Goal: Transaction & Acquisition: Obtain resource

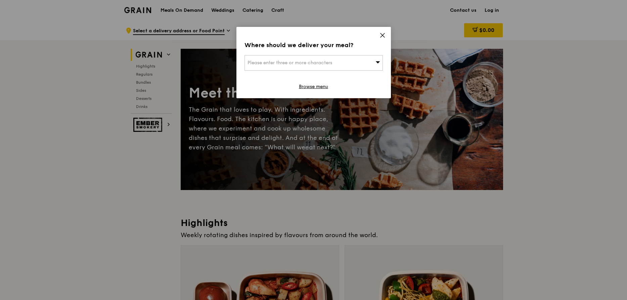
click at [378, 39] on div "Where should we deliver your meal? Please enter three or more characters Browse…" at bounding box center [313, 62] width 154 height 71
click at [385, 36] on icon at bounding box center [382, 35] width 6 height 6
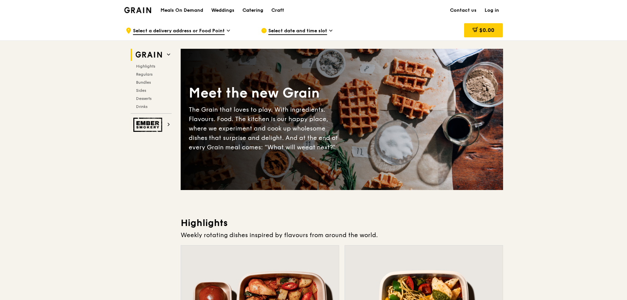
click at [252, 12] on div "Catering" at bounding box center [252, 10] width 21 height 20
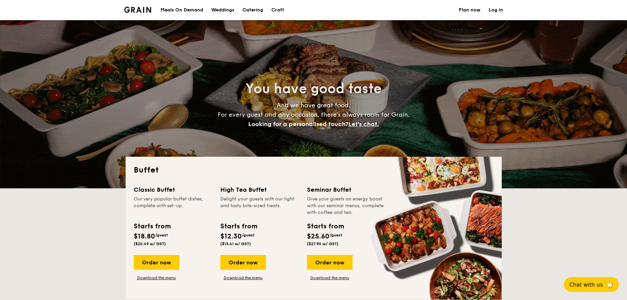
select select
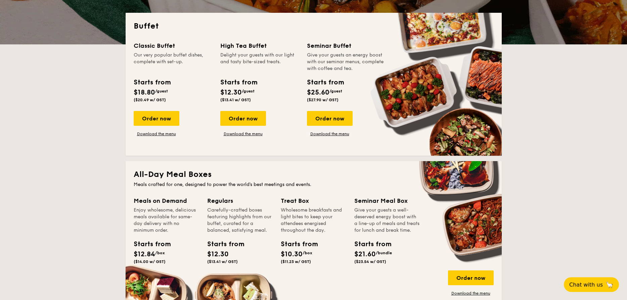
scroll to position [115, 0]
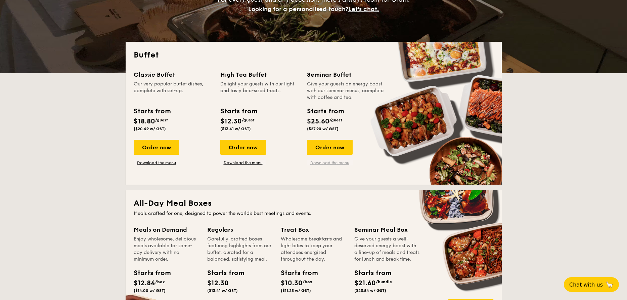
click at [344, 165] on link "Download the menu" at bounding box center [330, 162] width 46 height 5
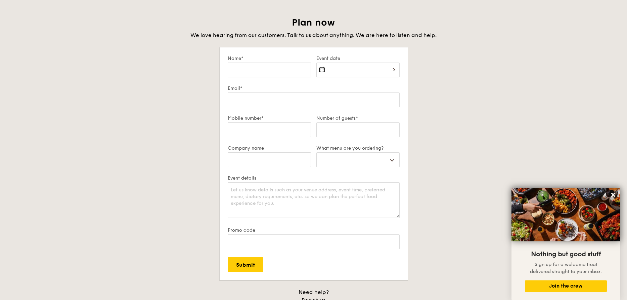
scroll to position [1149, 0]
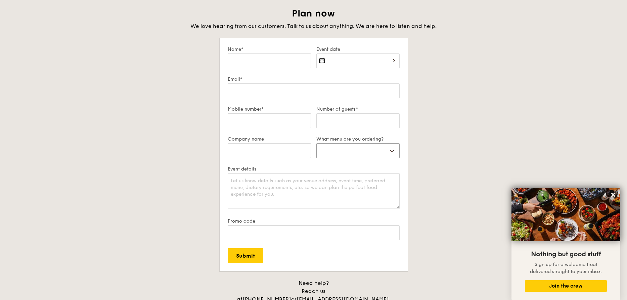
click at [316, 143] on select "Buffet Mini Buffet High Tea Canapés Meal Boxes Wedding" at bounding box center [357, 150] width 83 height 15
click at [412, 149] on div "Plan now We love hearing from our customers. Talk to us about anything. We are …" at bounding box center [314, 163] width 376 height 312
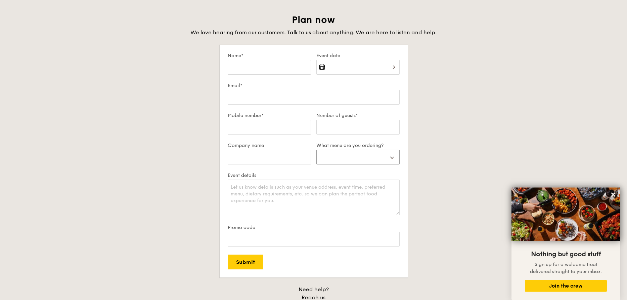
scroll to position [1116, 0]
